Goal: Task Accomplishment & Management: Complete application form

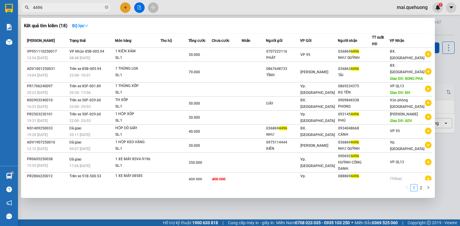
click at [92, 7] on input "4496" at bounding box center [68, 7] width 71 height 7
click at [61, 8] on input "4496" at bounding box center [68, 7] width 71 height 7
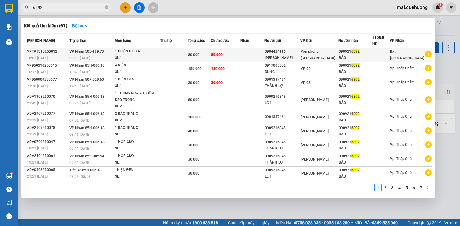
type input "6892"
click at [343, 55] on div "BẢO" at bounding box center [355, 58] width 33 height 6
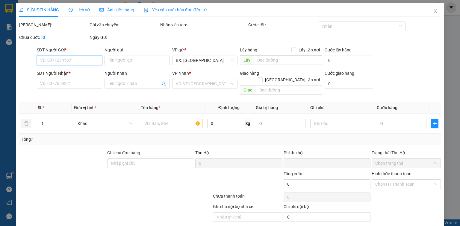
type input "0904424116"
type input "[PERSON_NAME]"
type input "0909216892"
type input "BẢO"
type input "0"
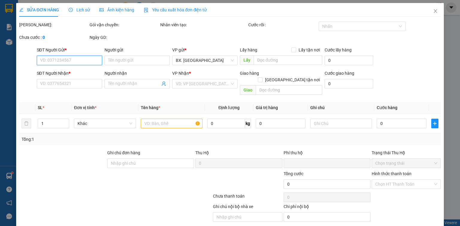
type input "80.000"
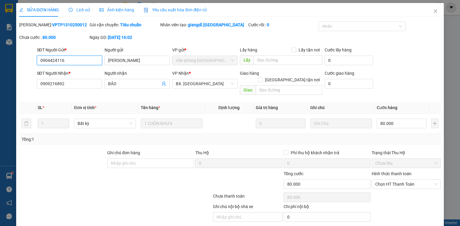
scroll to position [14, 0]
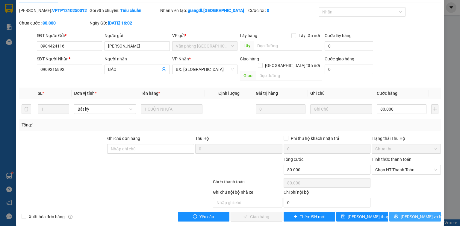
click at [411, 214] on span "[PERSON_NAME] và In" at bounding box center [422, 217] width 42 height 7
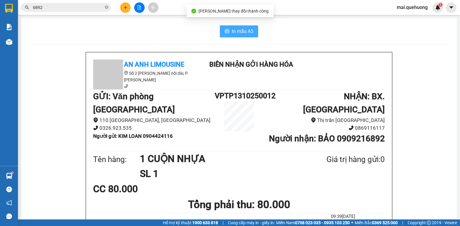
click at [242, 29] on span "In mẫu A5" at bounding box center [243, 31] width 22 height 7
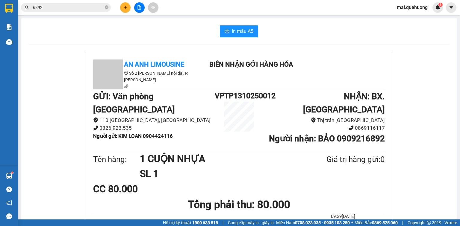
click at [90, 9] on input "6892" at bounding box center [68, 7] width 71 height 7
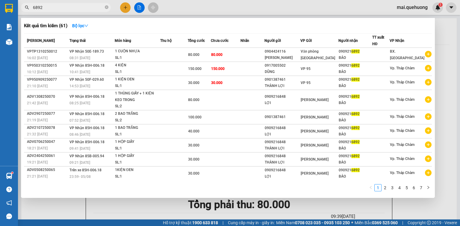
click at [90, 9] on input "6892" at bounding box center [68, 7] width 71 height 7
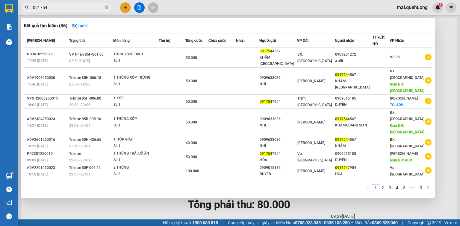
type input "091754"
click at [139, 7] on div at bounding box center [230, 113] width 460 height 226
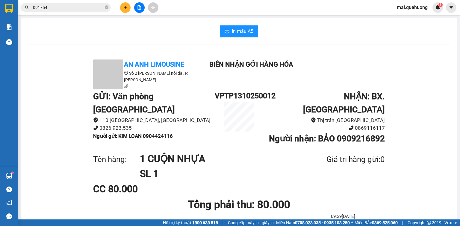
click at [138, 4] on button at bounding box center [139, 7] width 10 height 10
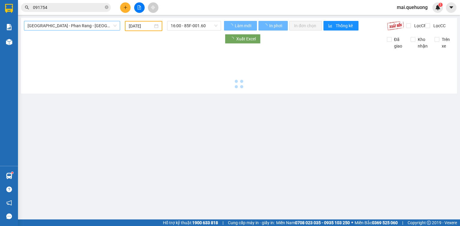
click at [84, 24] on span "[GEOGRAPHIC_DATA] - Phan Rang - [GEOGRAPHIC_DATA]" at bounding box center [72, 25] width 89 height 9
type input "[DATE]"
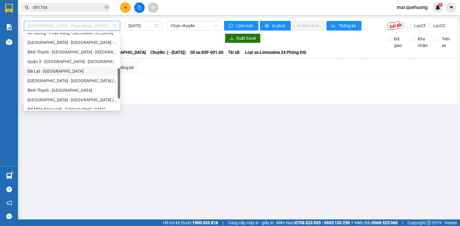
scroll to position [163, 0]
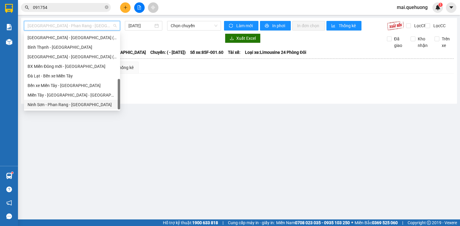
click at [58, 102] on div "Ninh Sơn - Phan Rang - [GEOGRAPHIC_DATA]" at bounding box center [72, 105] width 89 height 7
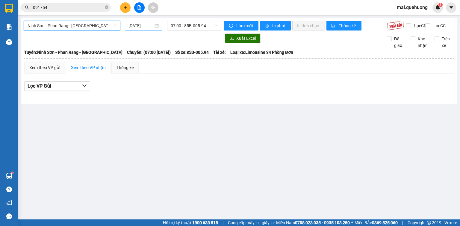
click at [134, 22] on div "[DATE]" at bounding box center [143, 26] width 37 height 10
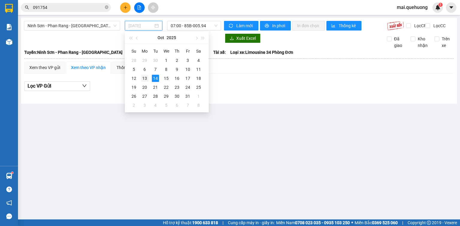
click at [144, 77] on div "13" at bounding box center [144, 78] width 7 height 7
type input "[DATE]"
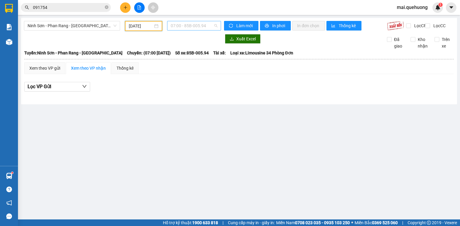
click at [187, 29] on span "07:00 - 85B-005.94" at bounding box center [194, 25] width 47 height 9
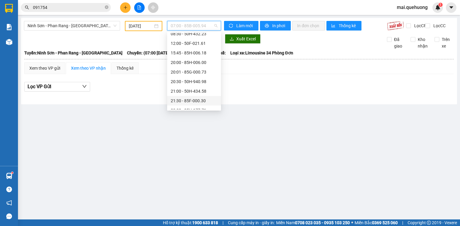
scroll to position [57, 0]
click at [187, 105] on div "23:00 - 85F-001.60" at bounding box center [194, 105] width 47 height 7
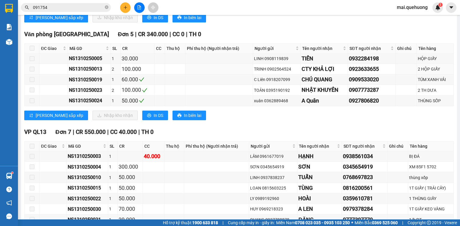
scroll to position [407, 0]
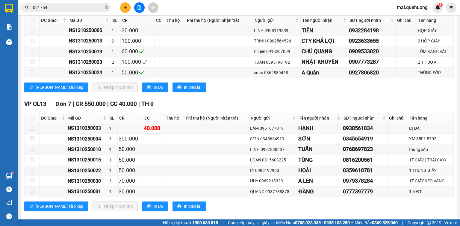
click at [81, 7] on input "091754" at bounding box center [68, 7] width 71 height 7
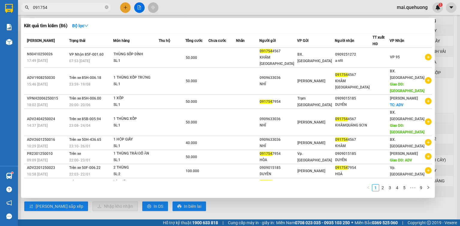
click at [81, 7] on input "091754" at bounding box center [68, 7] width 71 height 7
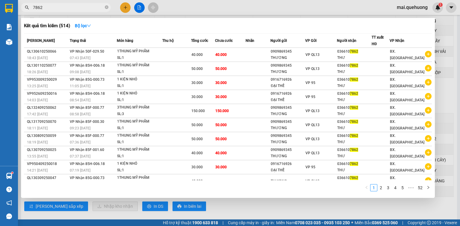
type input "7862"
click at [221, 6] on div at bounding box center [230, 113] width 460 height 226
